Goal: Navigation & Orientation: Find specific page/section

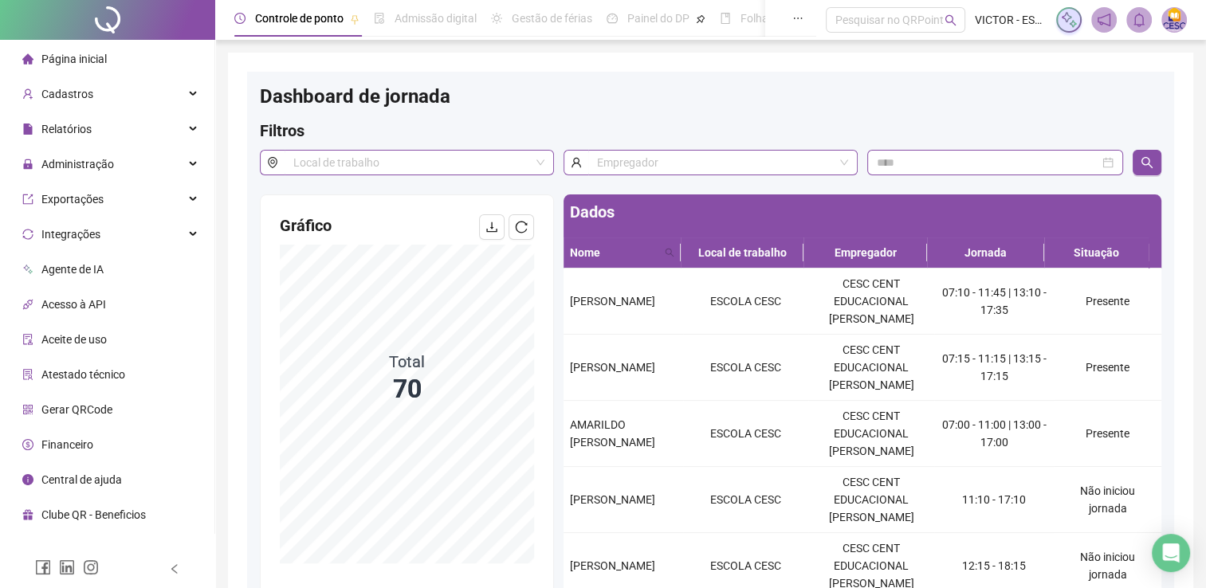
click at [69, 53] on span "Página inicial" at bounding box center [73, 59] width 65 height 13
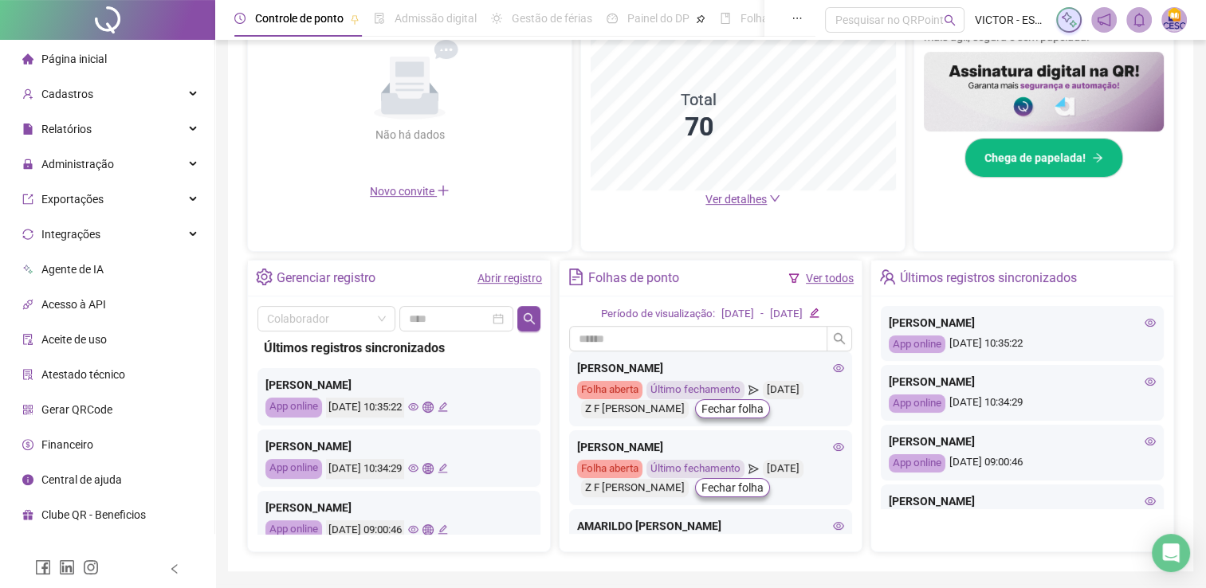
scroll to position [399, 0]
